Goal: Book appointment/travel/reservation

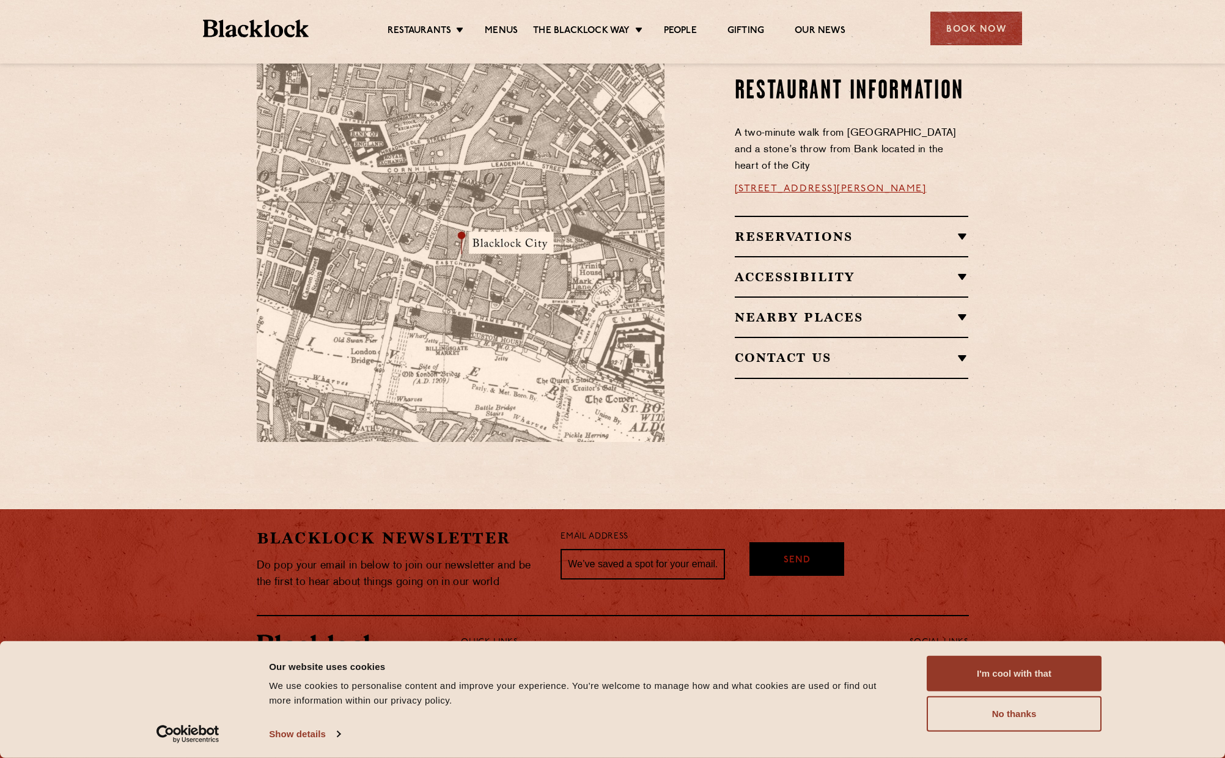
scroll to position [730, 0]
click at [808, 229] on h2 "Reservations" at bounding box center [852, 236] width 234 height 15
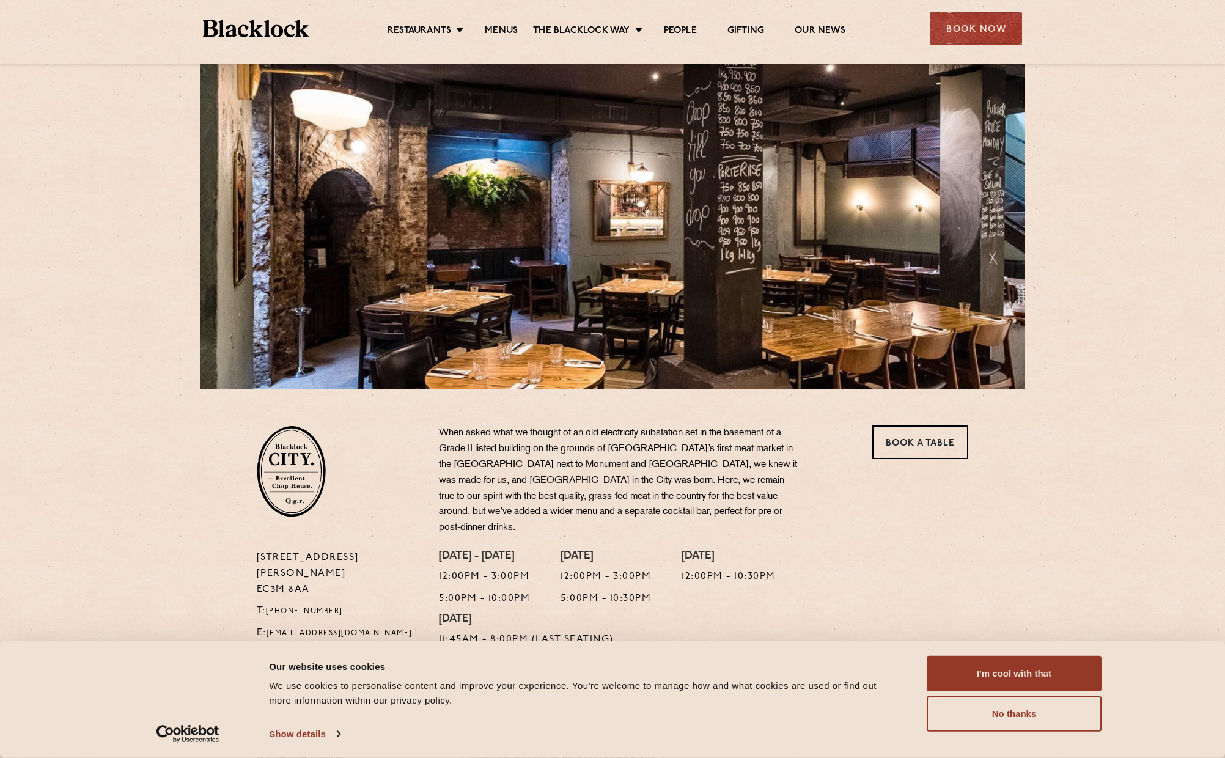
scroll to position [0, 0]
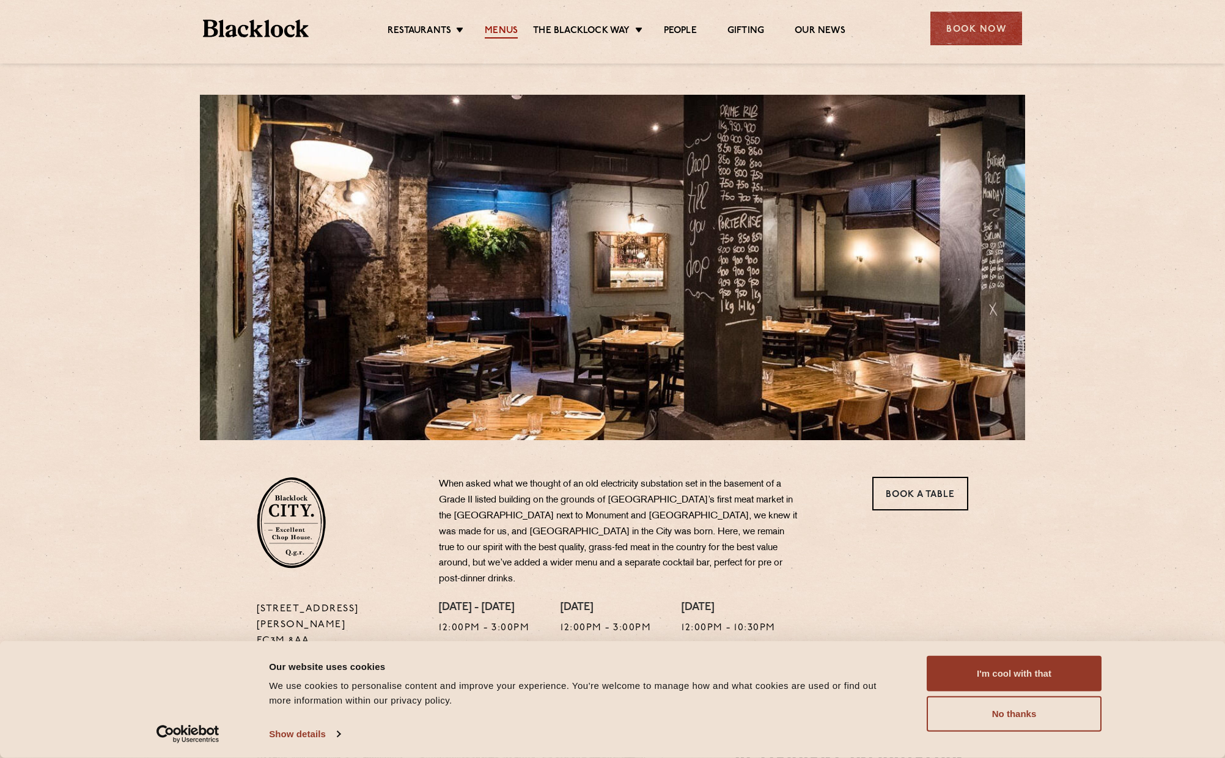
click at [502, 32] on link "Menus" at bounding box center [501, 31] width 33 height 13
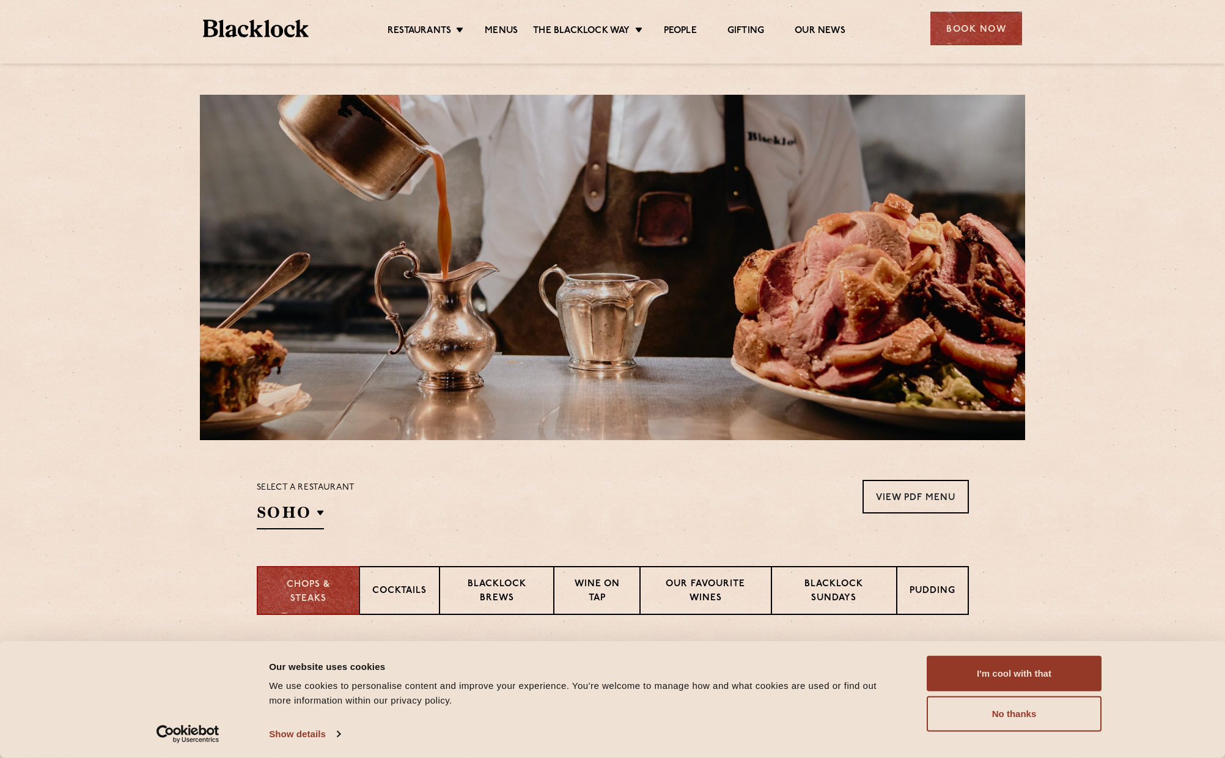
click at [285, 29] on img at bounding box center [256, 29] width 106 height 18
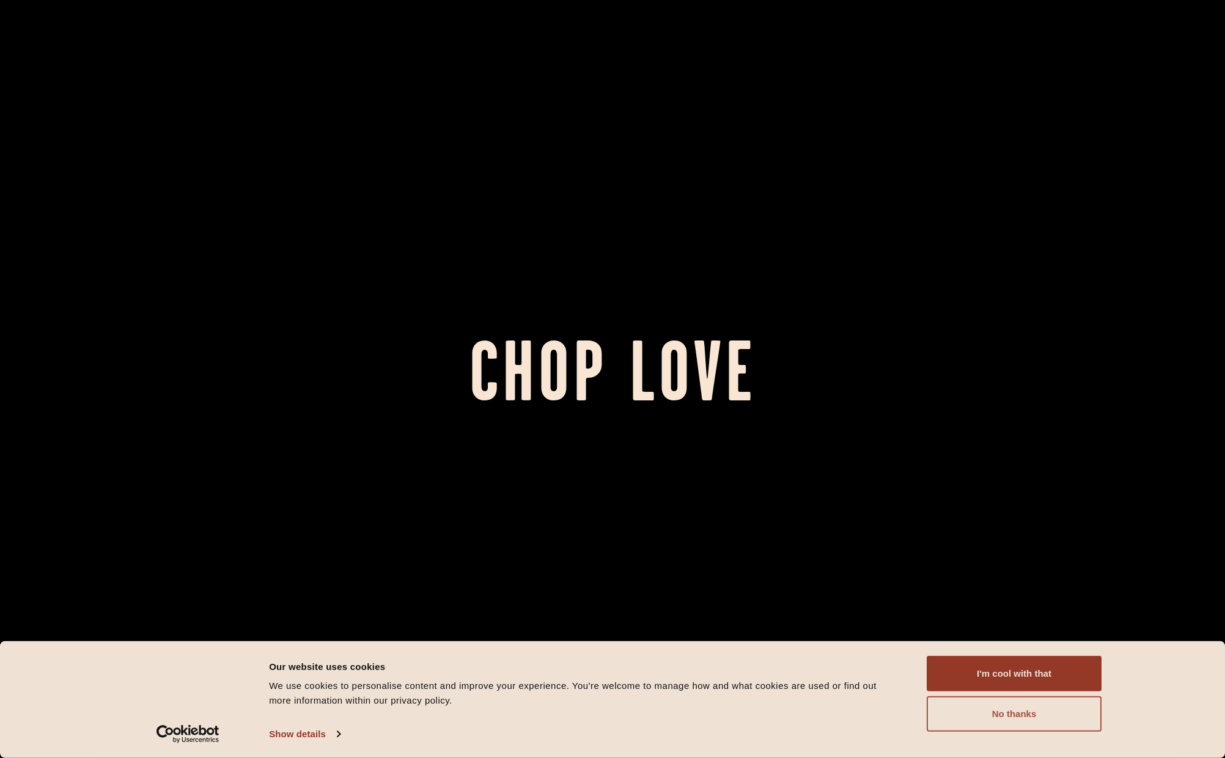
click at [959, 713] on button "No thanks" at bounding box center [1014, 713] width 175 height 35
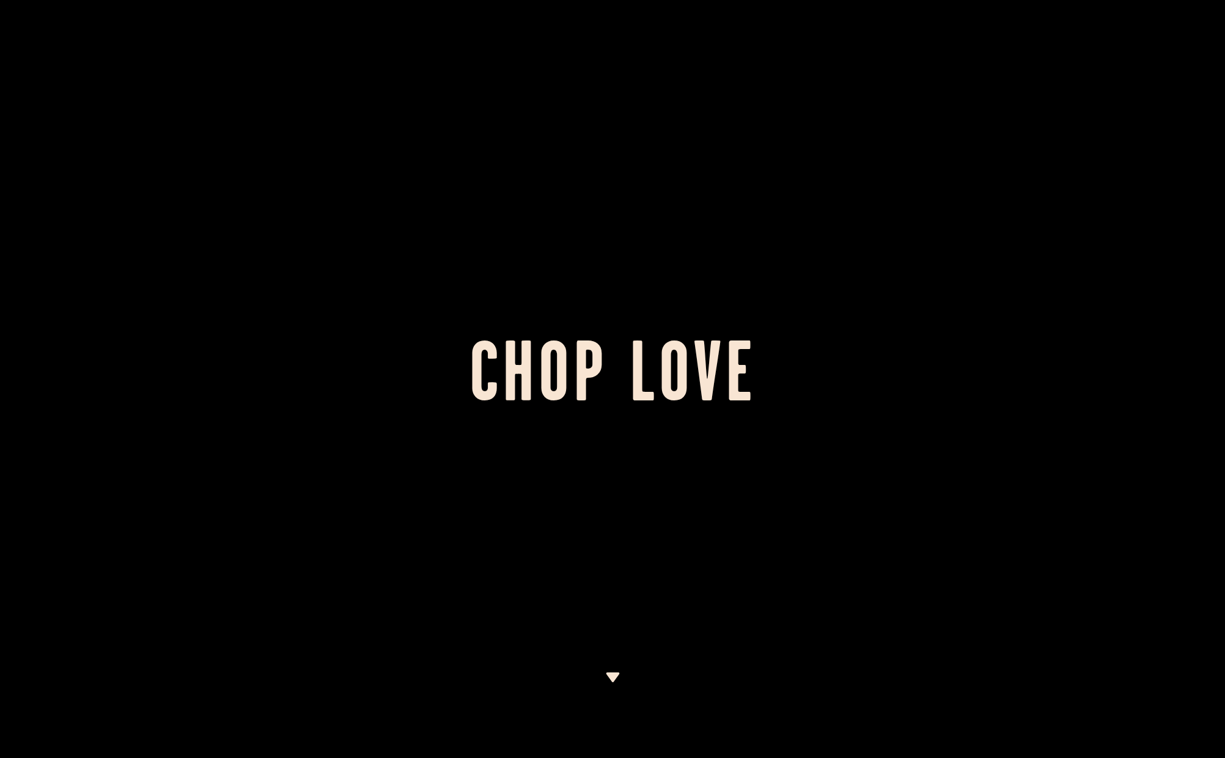
scroll to position [28, 0]
